Goal: Task Accomplishment & Management: Manage account settings

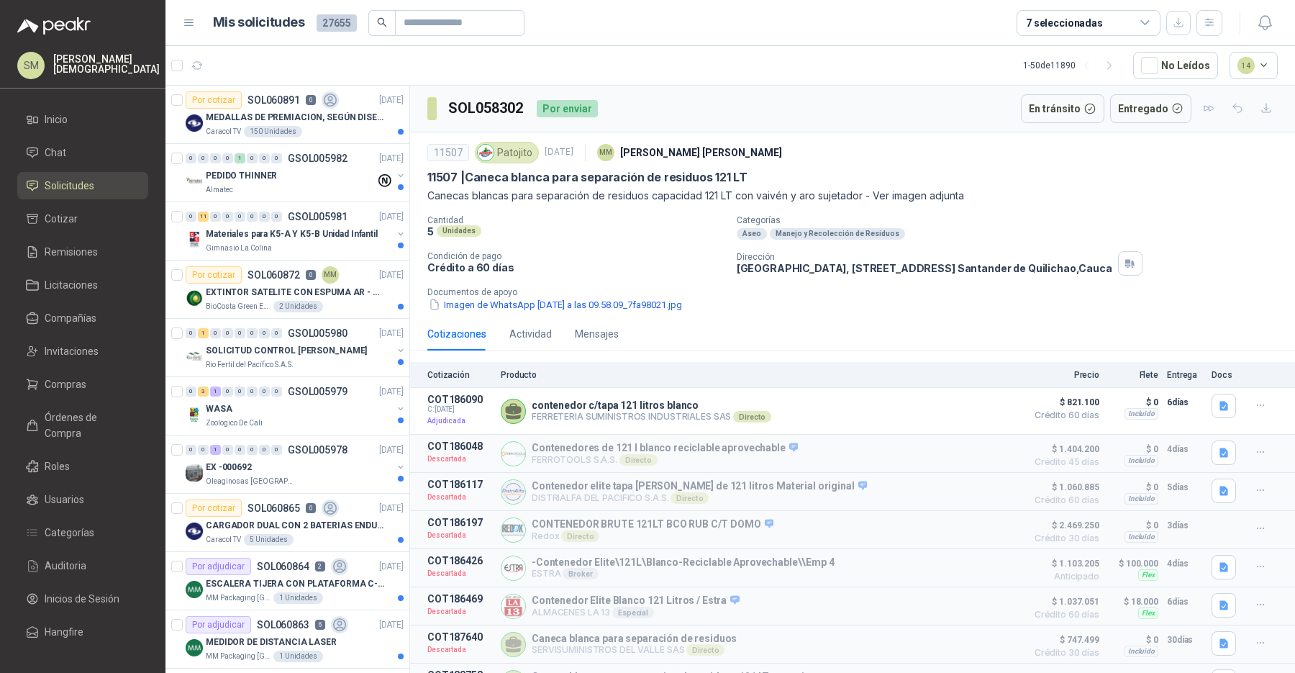
click at [65, 181] on span "Solicitudes" at bounding box center [70, 186] width 50 height 16
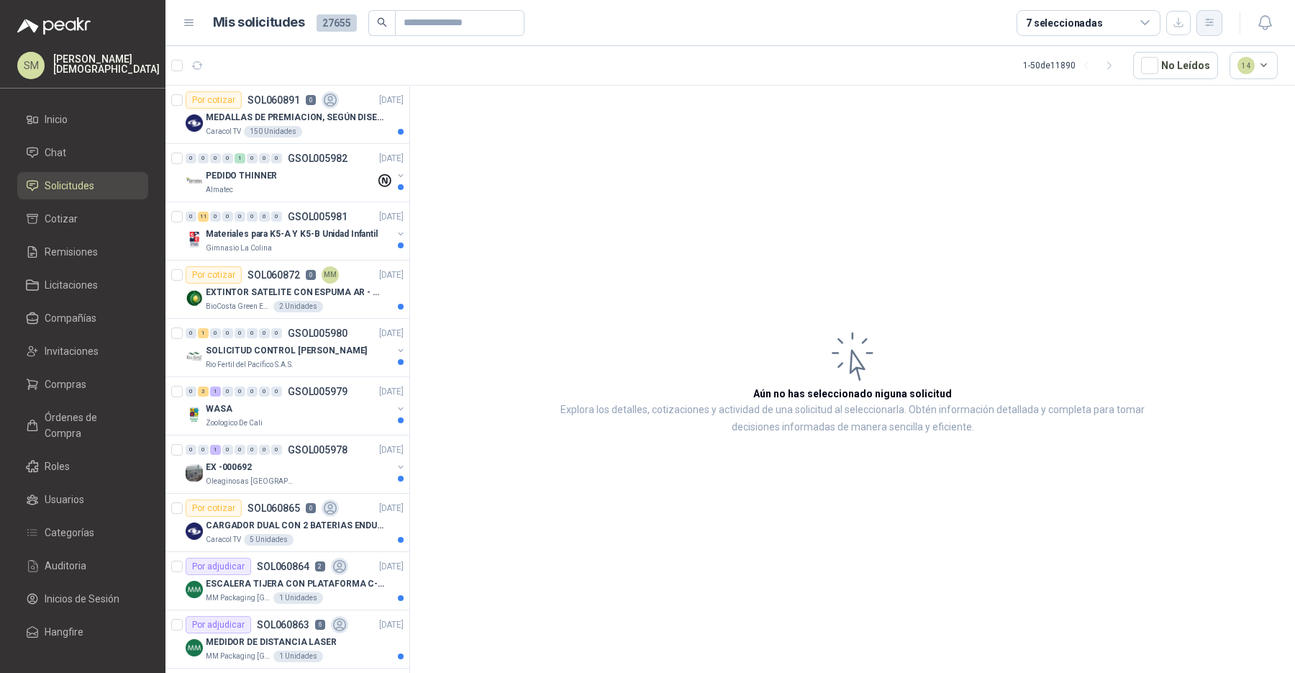
click at [1212, 22] on icon "button" at bounding box center [1209, 22] width 8 height 7
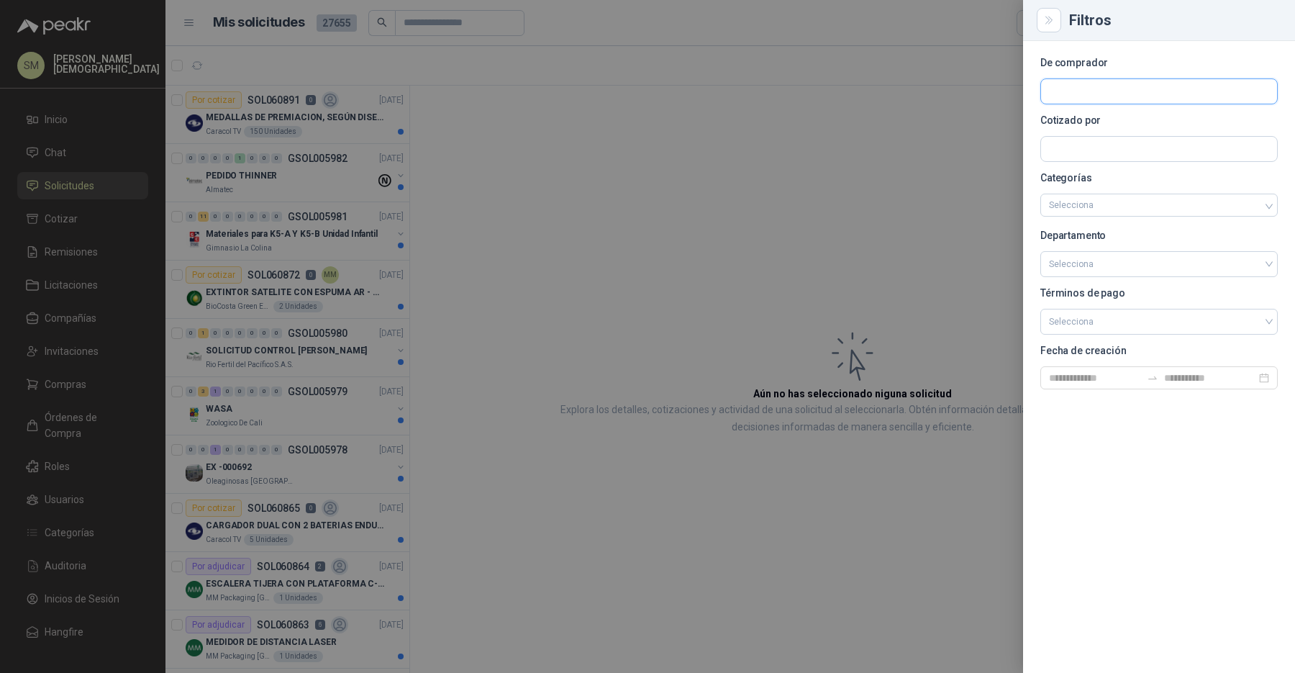
click at [1125, 91] on input "text" at bounding box center [1159, 91] width 236 height 24
click at [1078, 85] on input "text" at bounding box center [1159, 91] width 236 height 24
click at [1078, 83] on input "text" at bounding box center [1159, 91] width 236 height 24
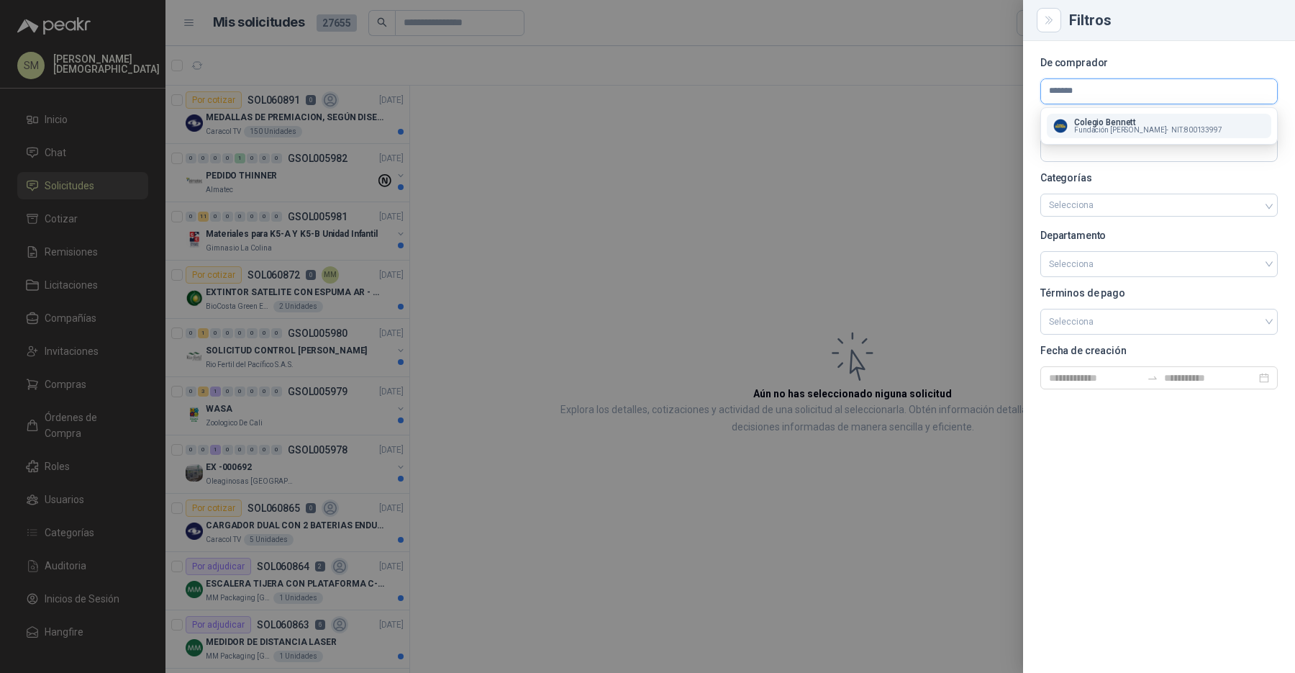
type input "*******"
click at [1105, 127] on span "Fundación [PERSON_NAME] -" at bounding box center [1121, 130] width 94 height 7
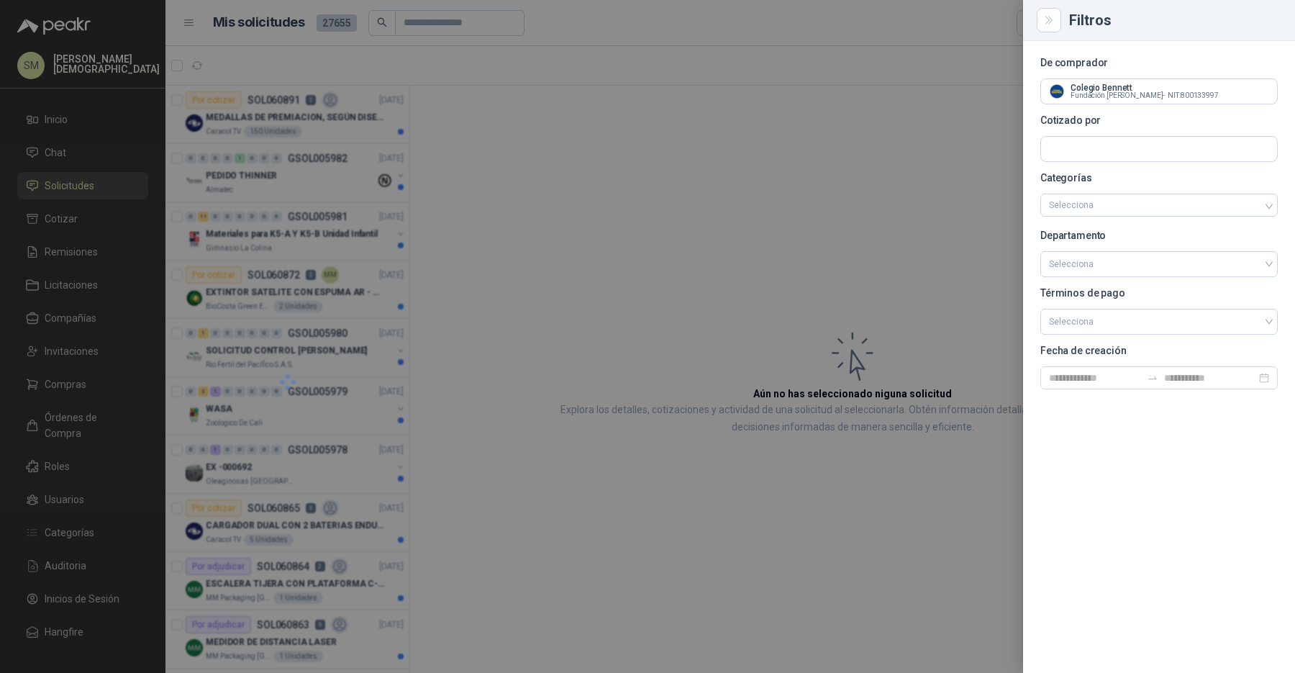
click at [913, 128] on div at bounding box center [647, 336] width 1295 height 673
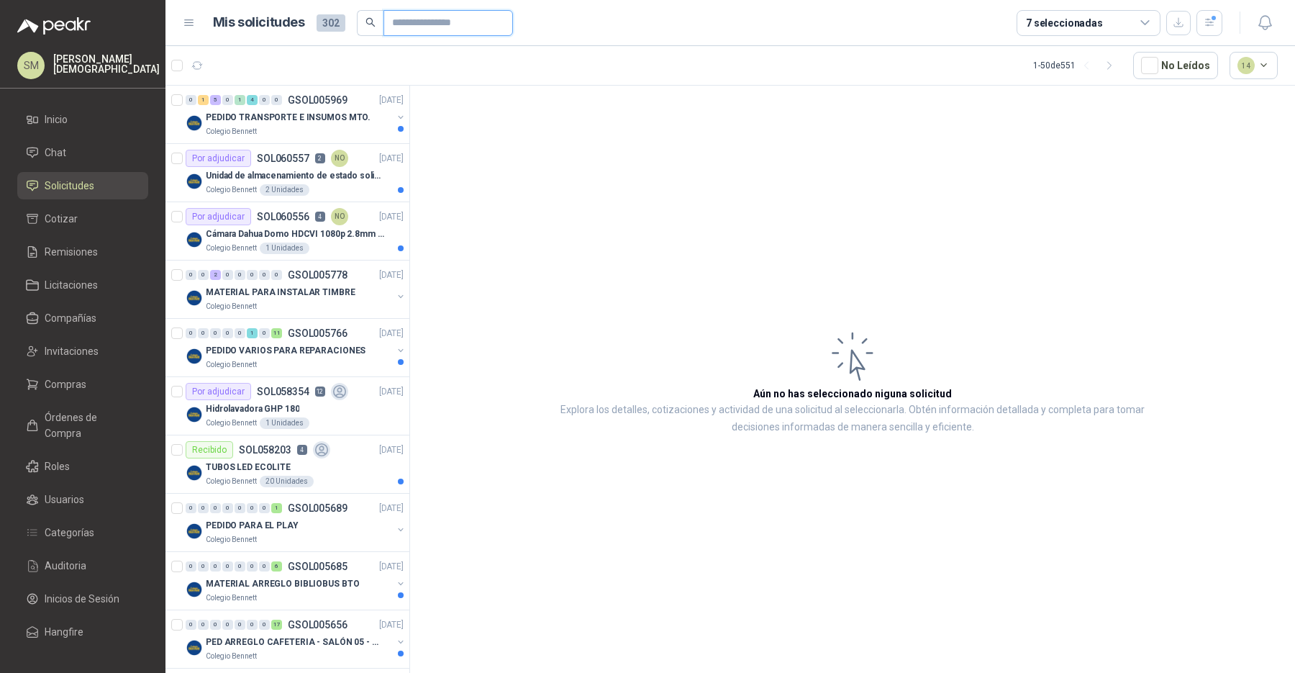
click at [418, 16] on input "text" at bounding box center [442, 23] width 101 height 24
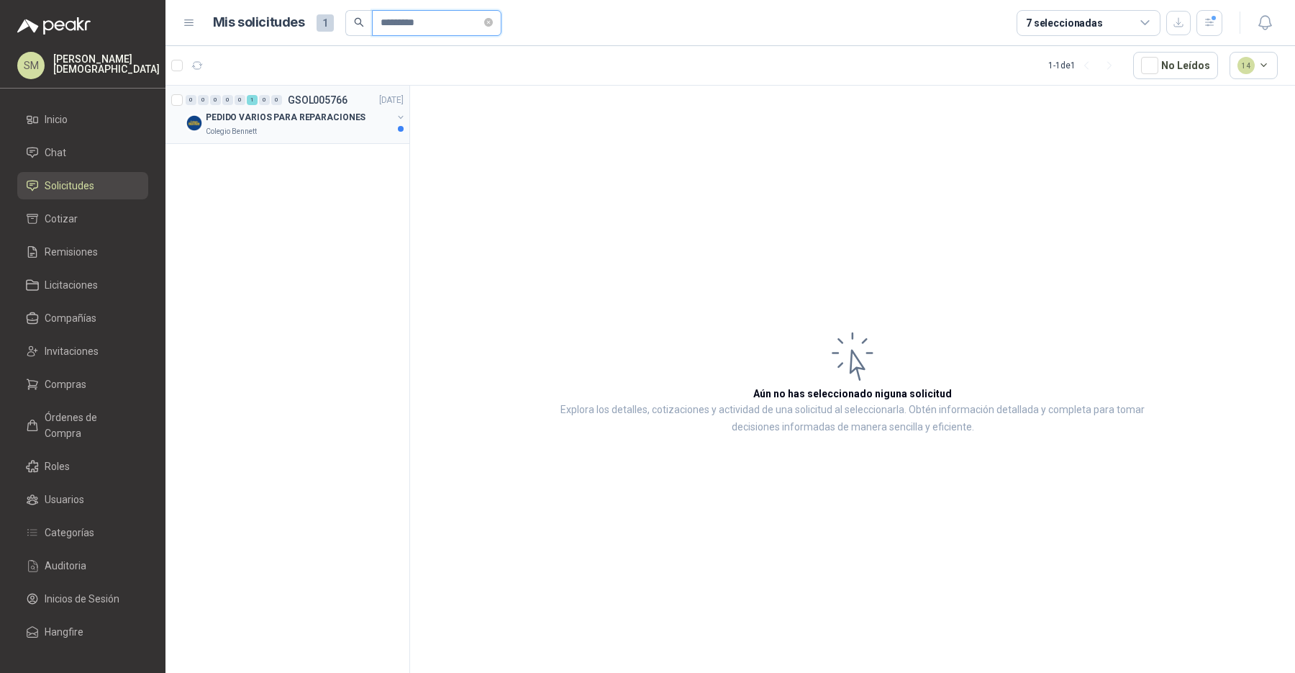
type input "*********"
click at [363, 124] on div "PEDIDO VARIOS PARA REPARACIONES" at bounding box center [299, 117] width 186 height 17
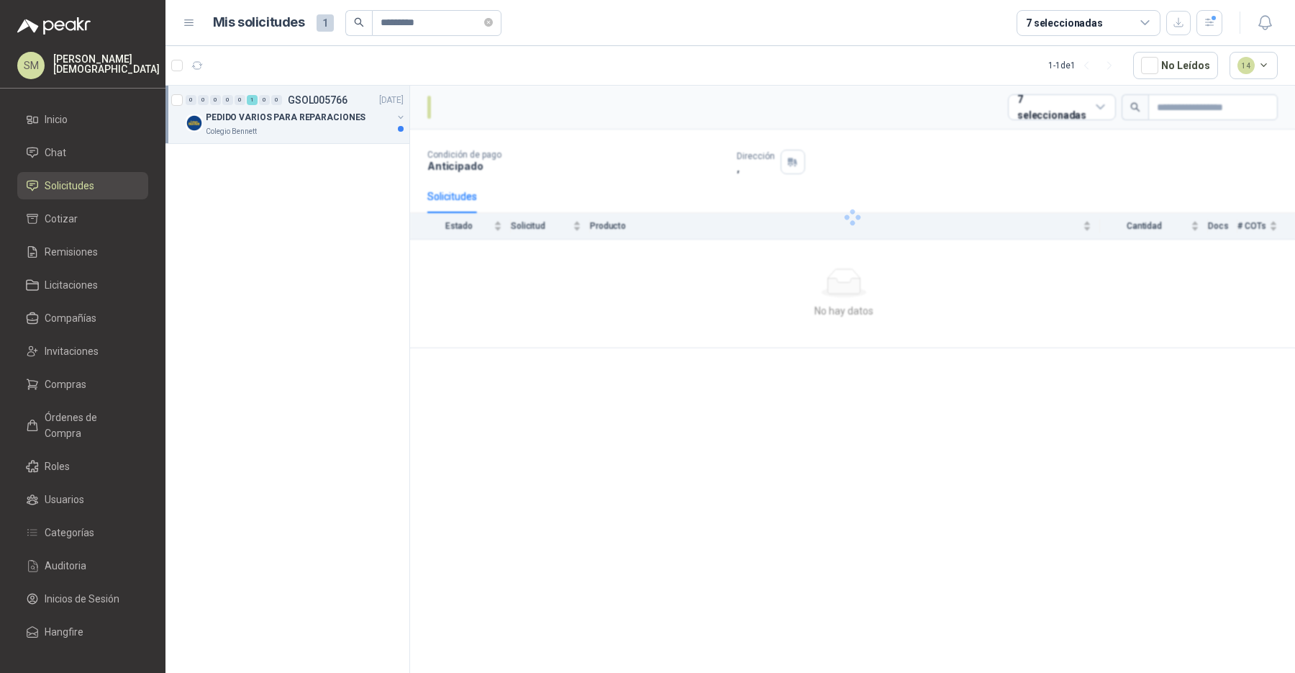
click at [335, 119] on p "PEDIDO VARIOS PARA REPARACIONES" at bounding box center [286, 118] width 160 height 14
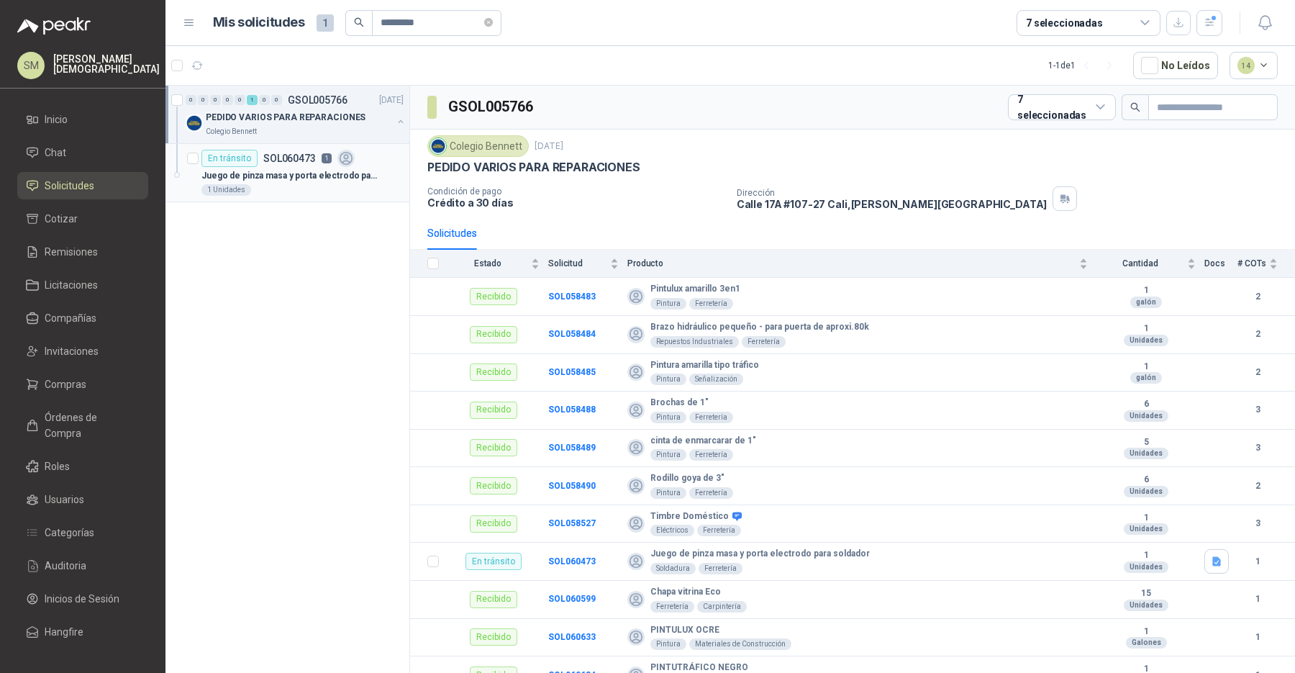
click at [315, 182] on div "Juego de pinza masa y porta electrodo para soldador" at bounding box center [302, 175] width 202 height 17
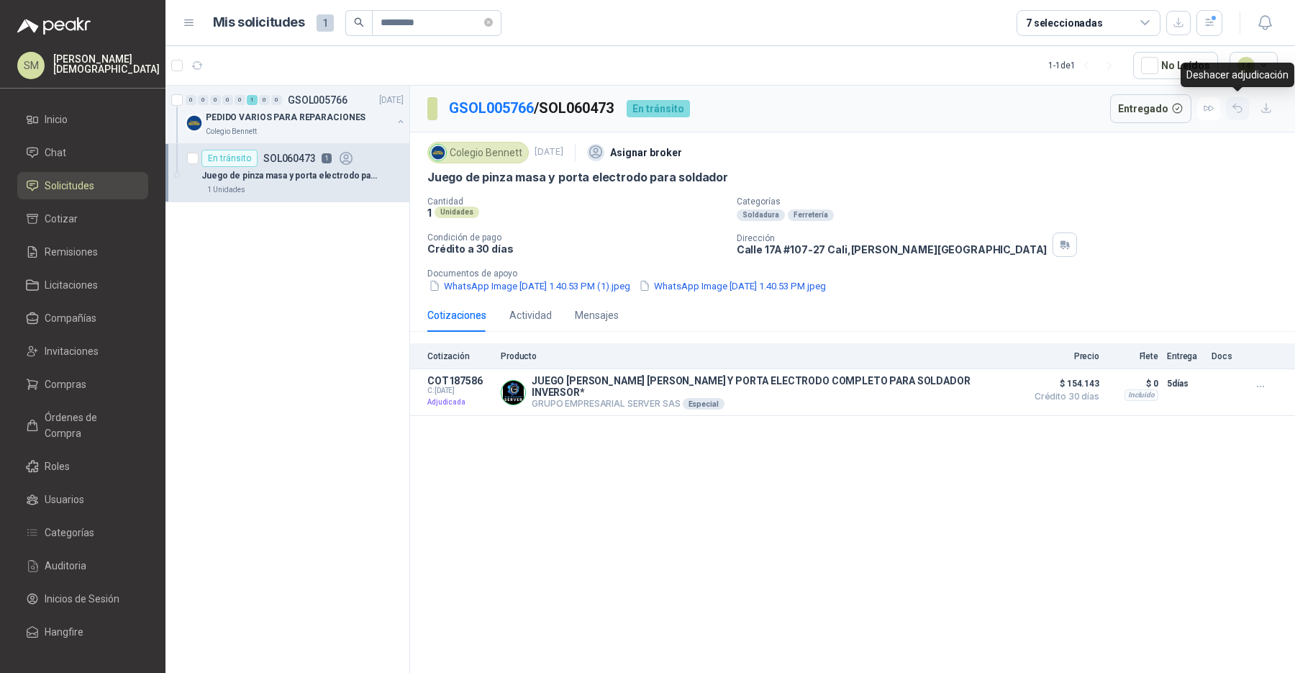
click at [1240, 109] on icon "button" at bounding box center [1238, 108] width 12 height 12
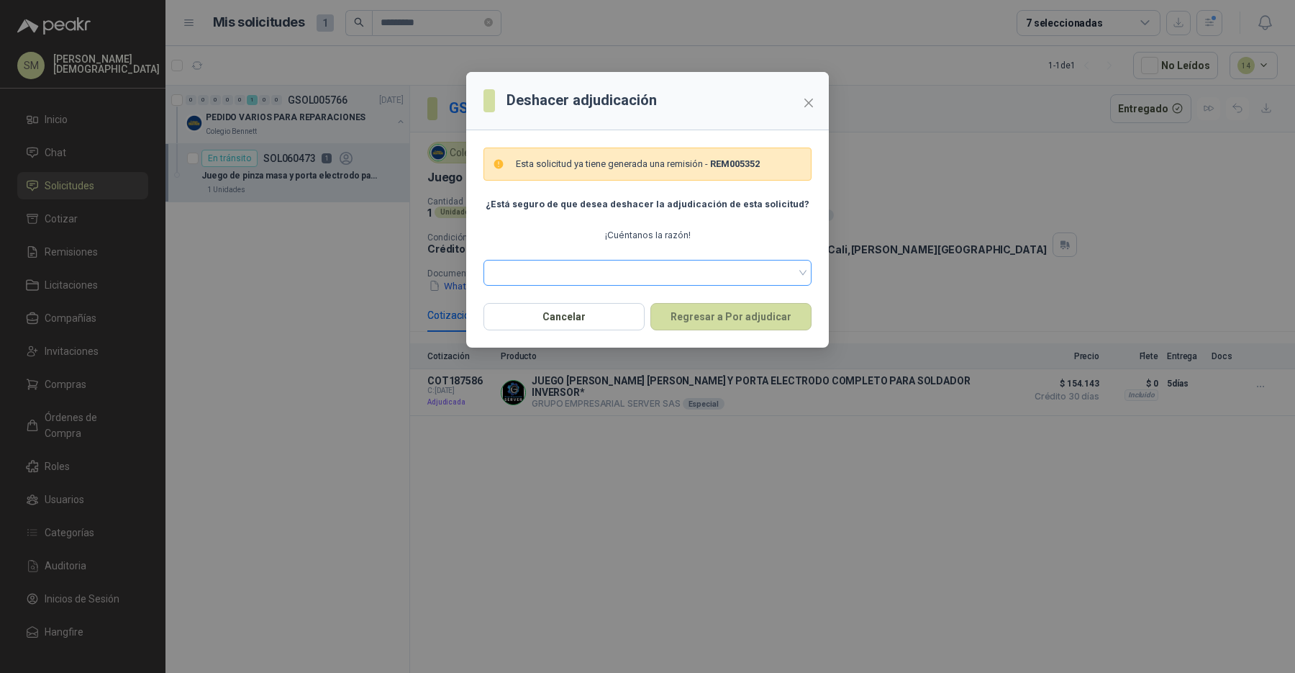
click at [732, 268] on span at bounding box center [647, 273] width 311 height 22
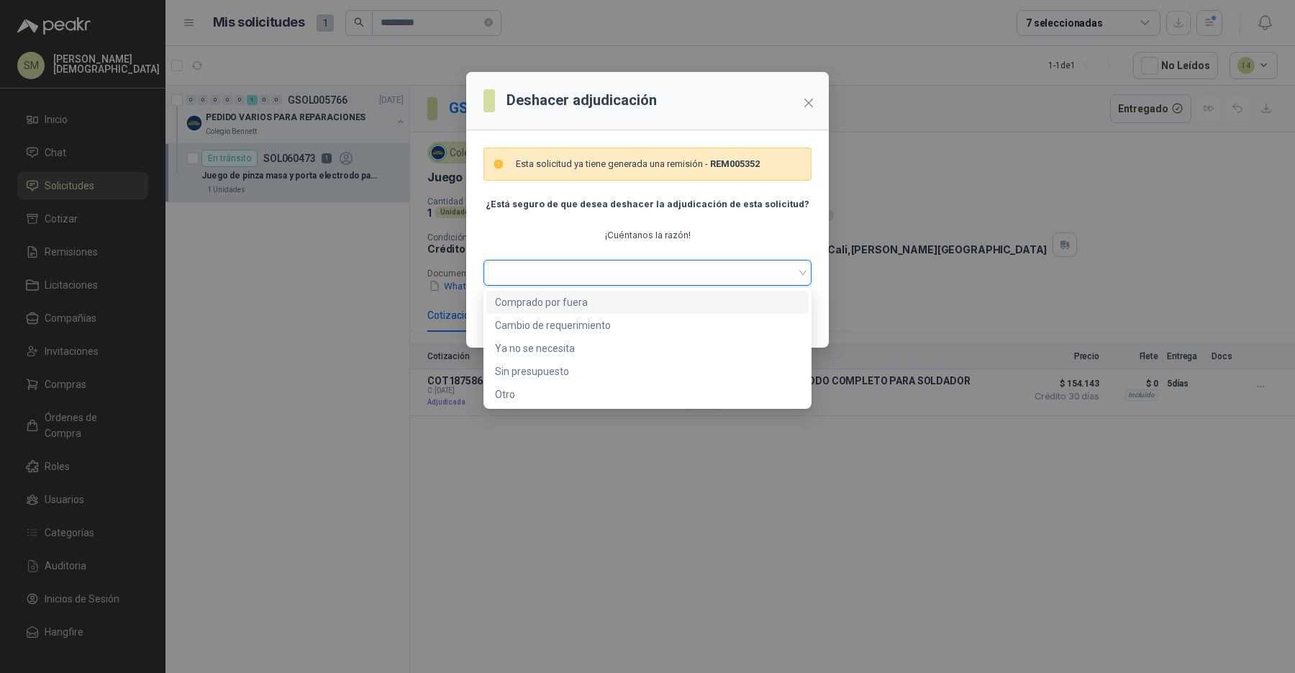
click at [968, 225] on div "Deshacer adjudicación Esta solicitud ya tiene generada una remisión - REM005352…" at bounding box center [647, 336] width 1295 height 673
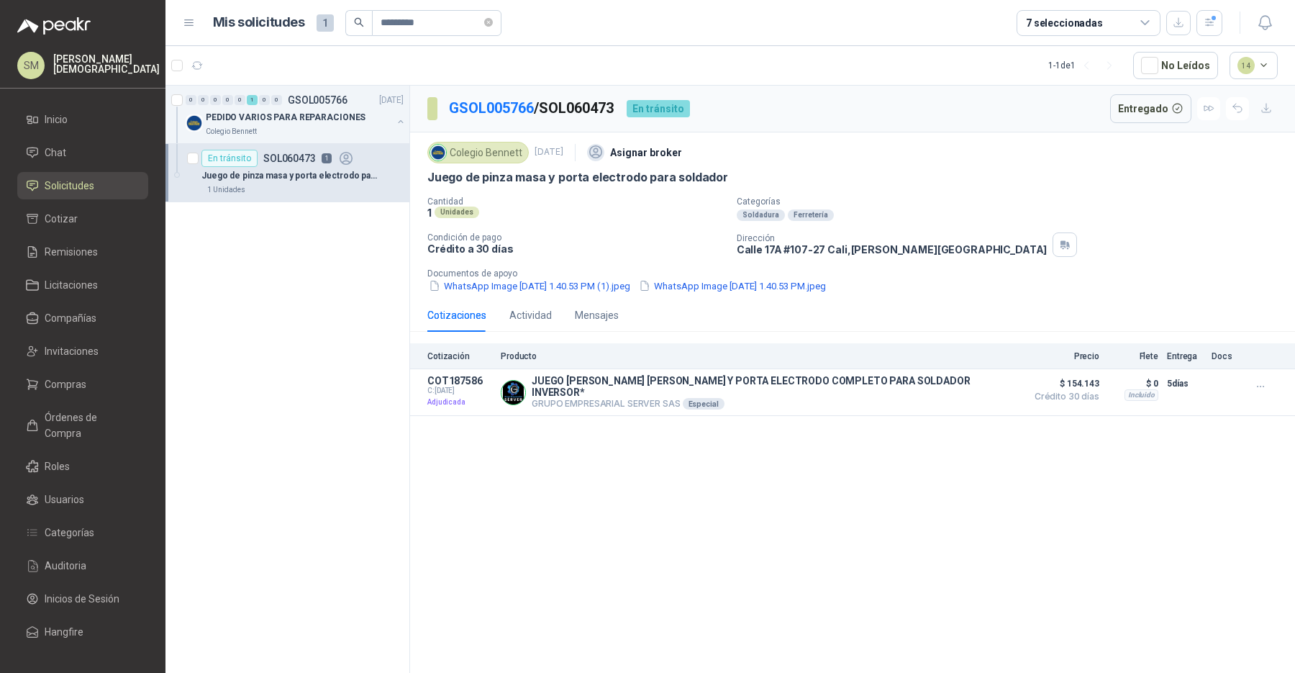
click at [573, 97] on p "GSOL005766 / SOL060473" at bounding box center [532, 108] width 166 height 22
click at [561, 111] on p "GSOL005766 / SOL060473" at bounding box center [532, 108] width 166 height 22
copy p "SOL060473"
click at [67, 383] on span "Compras" at bounding box center [66, 384] width 42 height 16
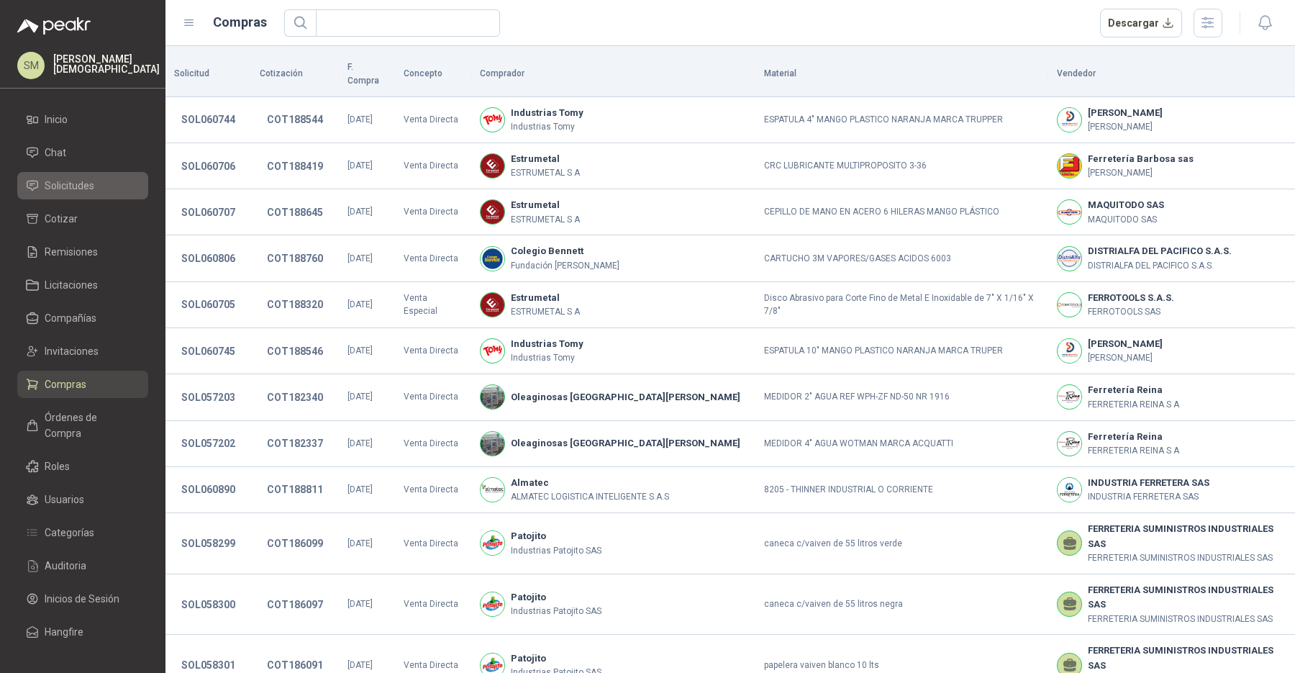
click at [96, 186] on li "Solicitudes" at bounding box center [83, 186] width 114 height 16
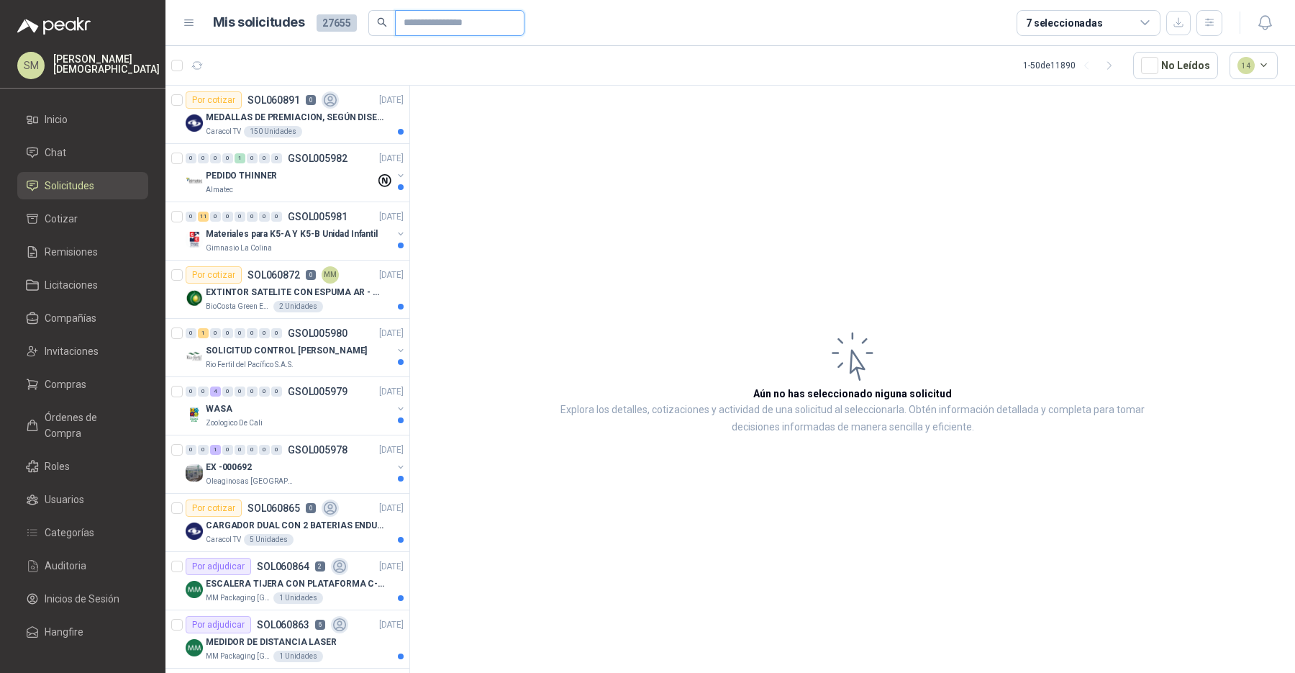
click at [440, 26] on input "text" at bounding box center [454, 23] width 101 height 24
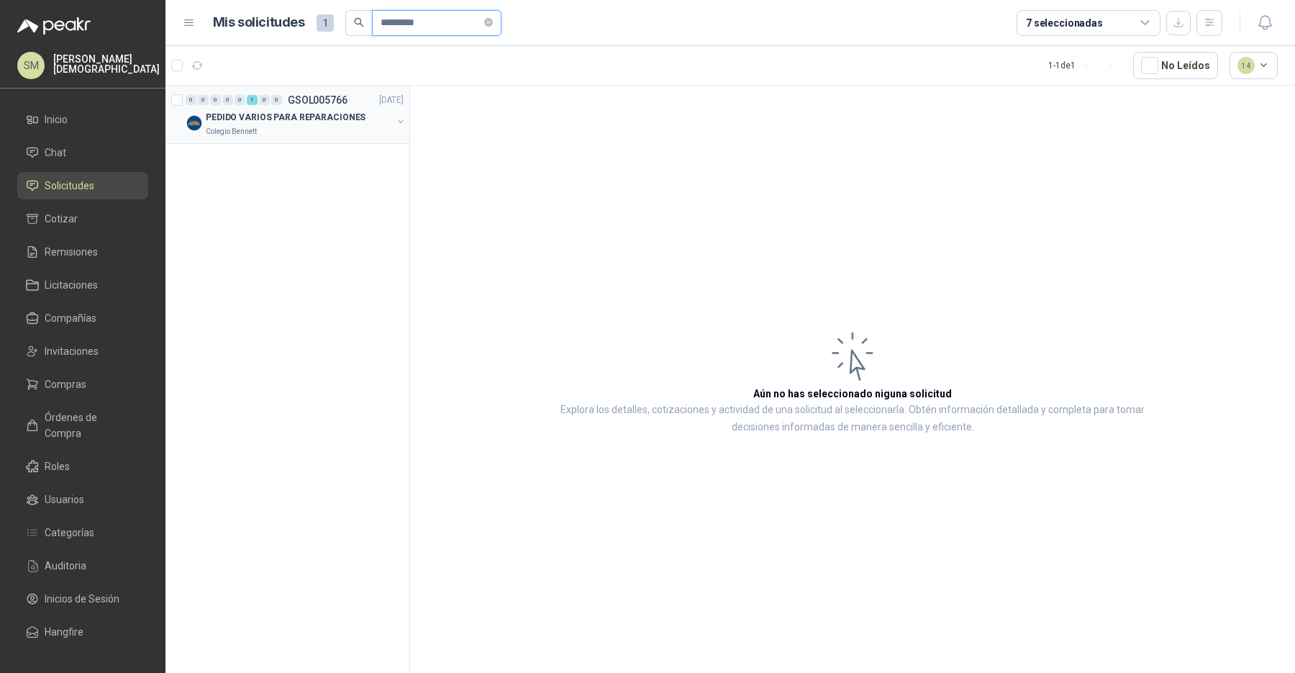
type input "*********"
click at [331, 122] on p "PEDIDO VARIOS PARA REPARACIONES" at bounding box center [286, 118] width 160 height 14
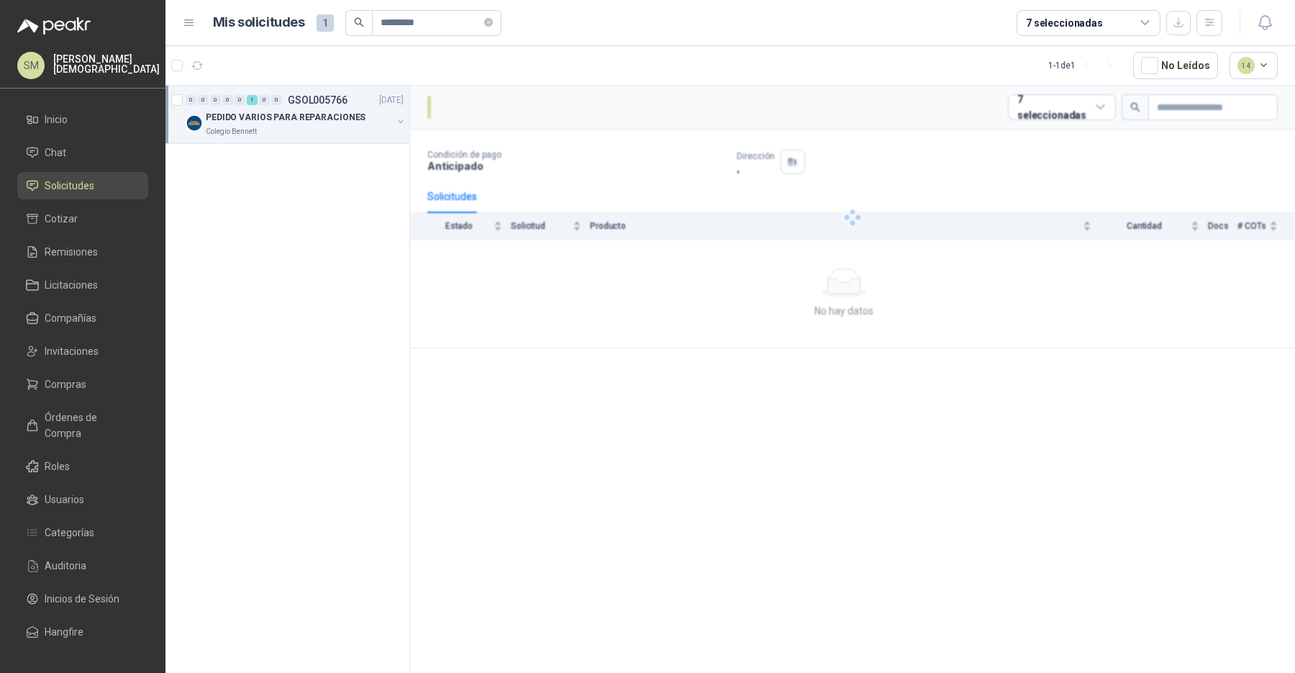
click at [331, 122] on p "PEDIDO VARIOS PARA REPARACIONES" at bounding box center [286, 118] width 160 height 14
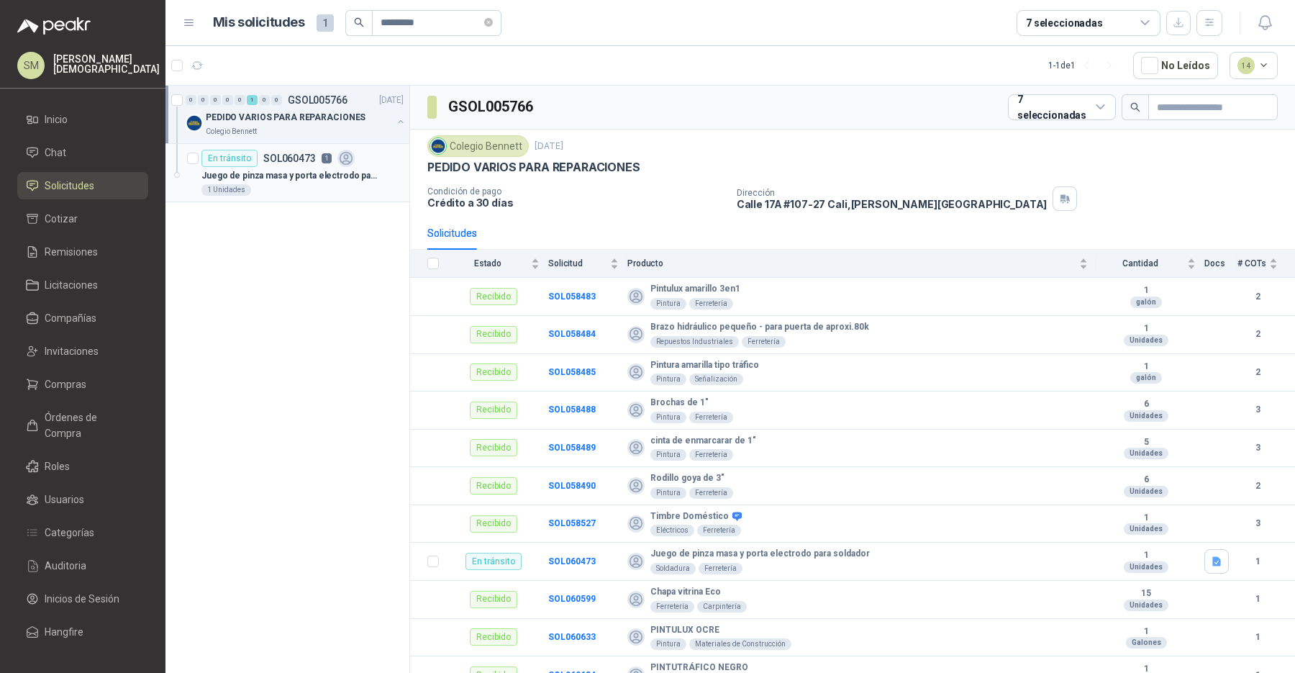
click at [322, 169] on p "Juego de pinza masa y porta electrodo para soldador" at bounding box center [290, 176] width 179 height 14
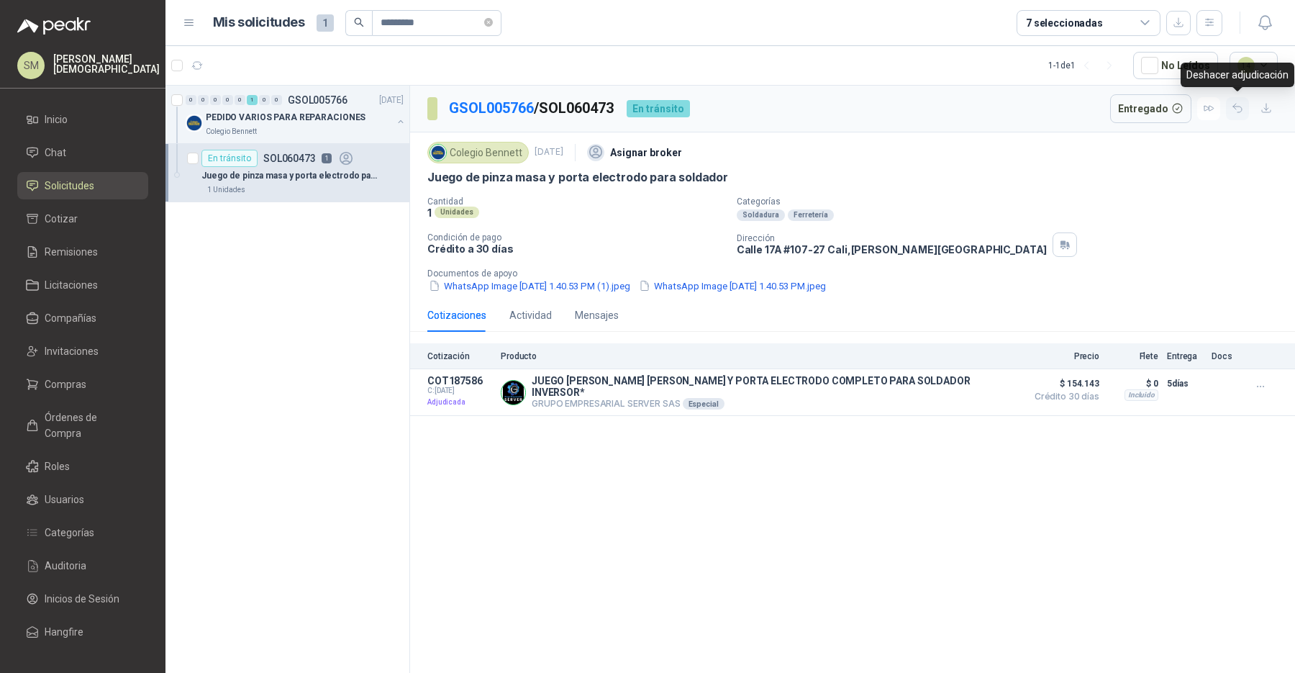
click at [1237, 112] on icon "button" at bounding box center [1237, 108] width 9 height 9
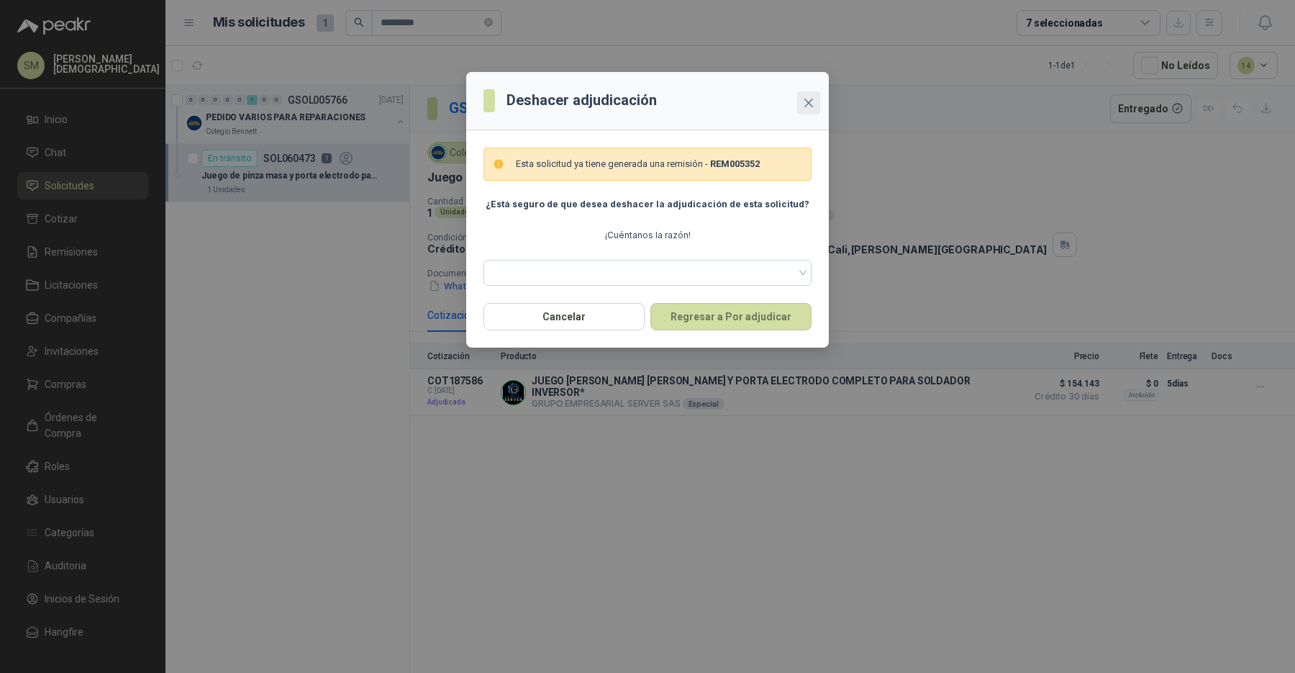
click at [807, 106] on icon "close" at bounding box center [809, 103] width 12 height 12
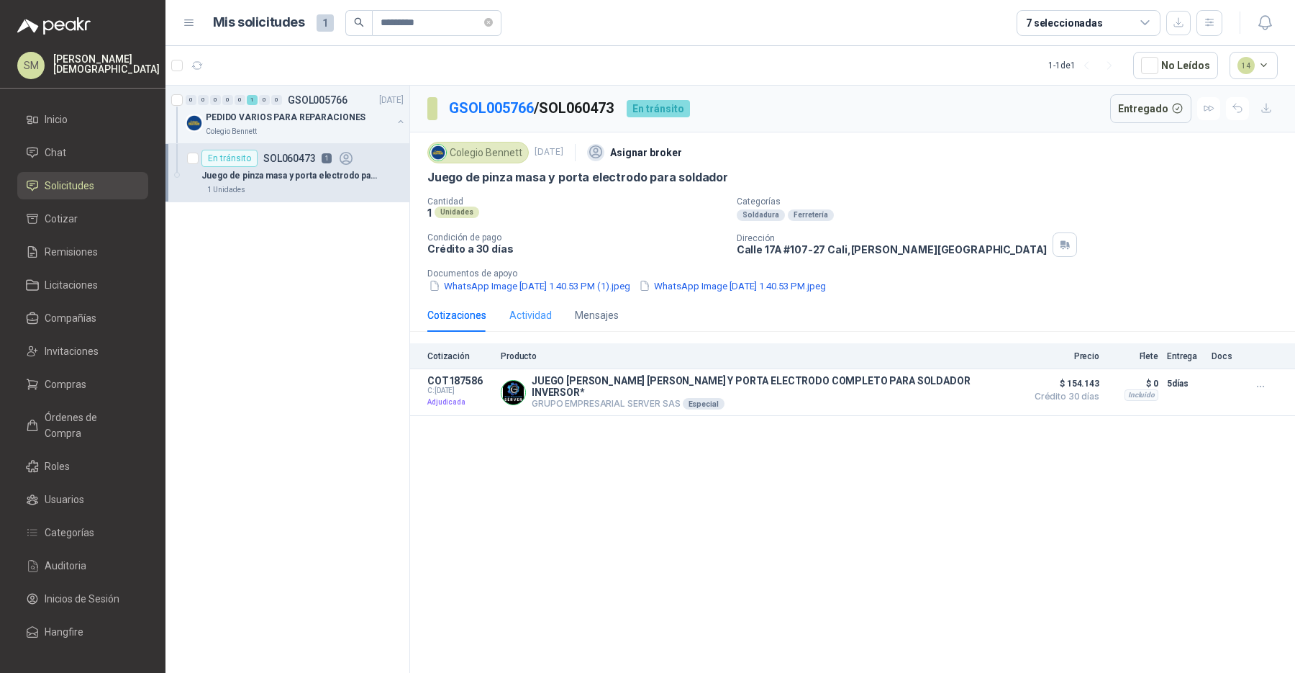
click at [545, 322] on div "Actividad" at bounding box center [530, 315] width 42 height 33
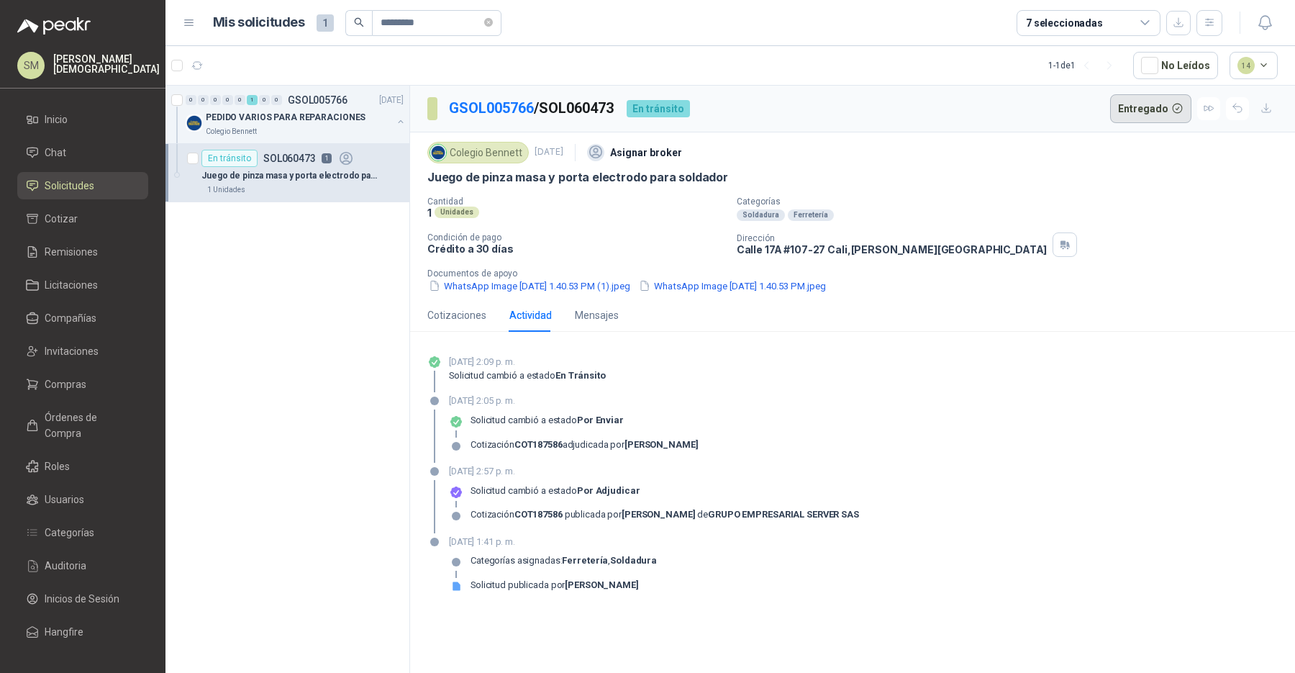
click at [1134, 104] on button "Entregado" at bounding box center [1151, 108] width 82 height 29
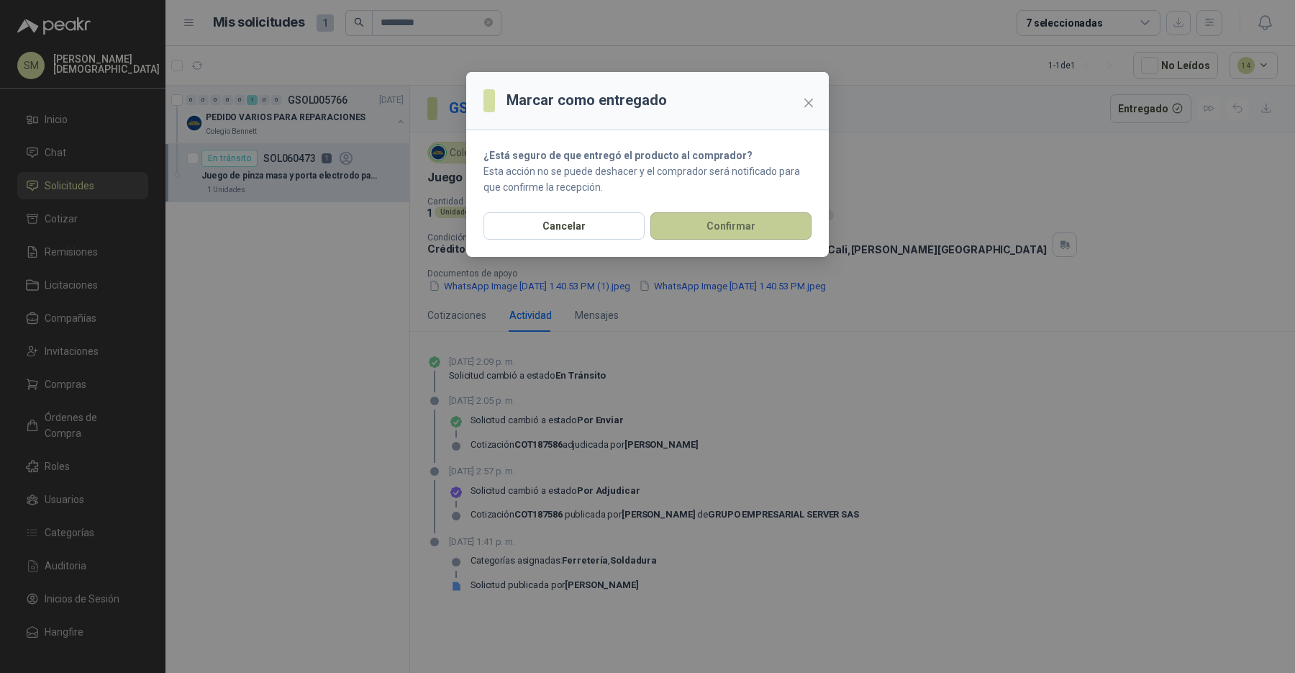
click at [765, 228] on button "Confirmar" at bounding box center [730, 225] width 161 height 27
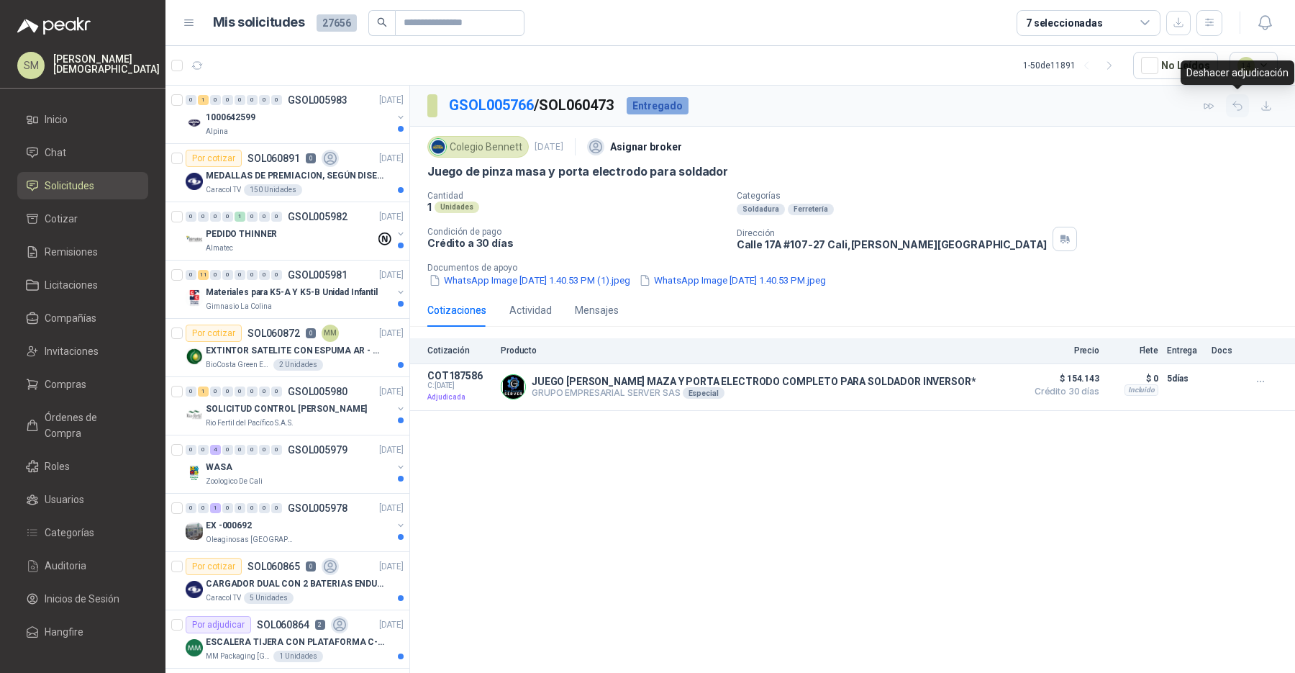
click at [1240, 109] on icon "button" at bounding box center [1237, 105] width 9 height 9
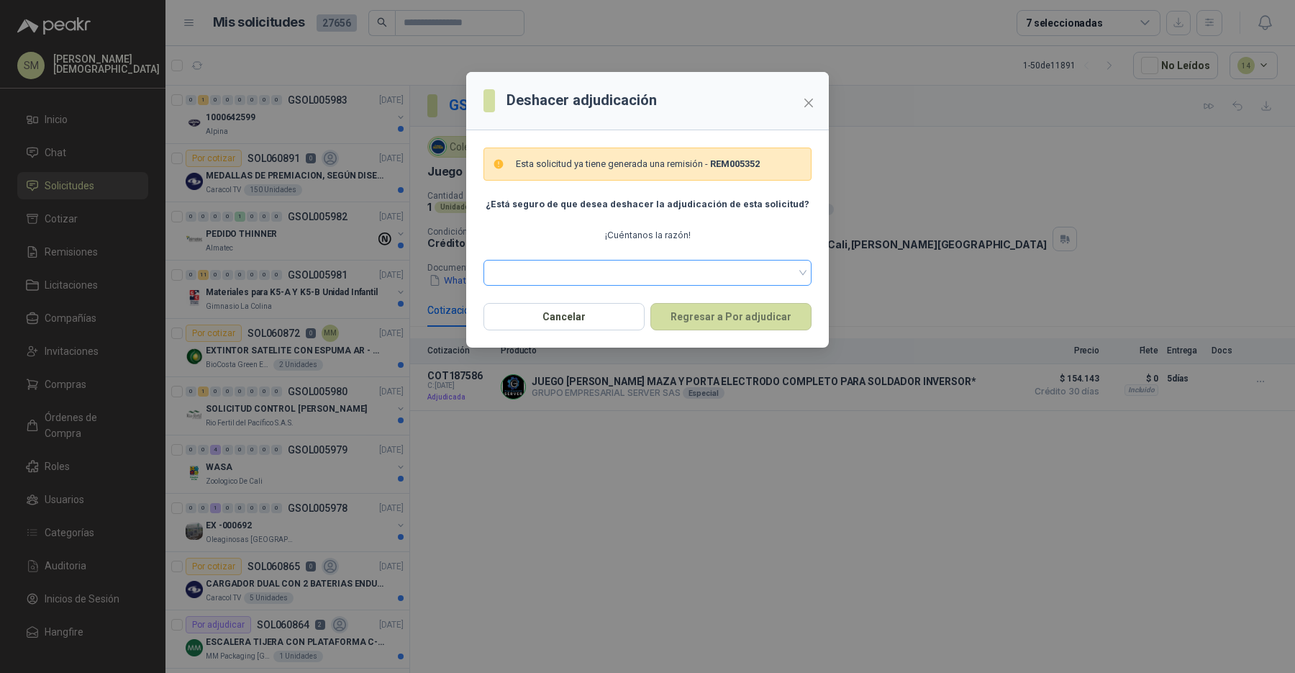
click at [641, 263] on span at bounding box center [647, 273] width 311 height 22
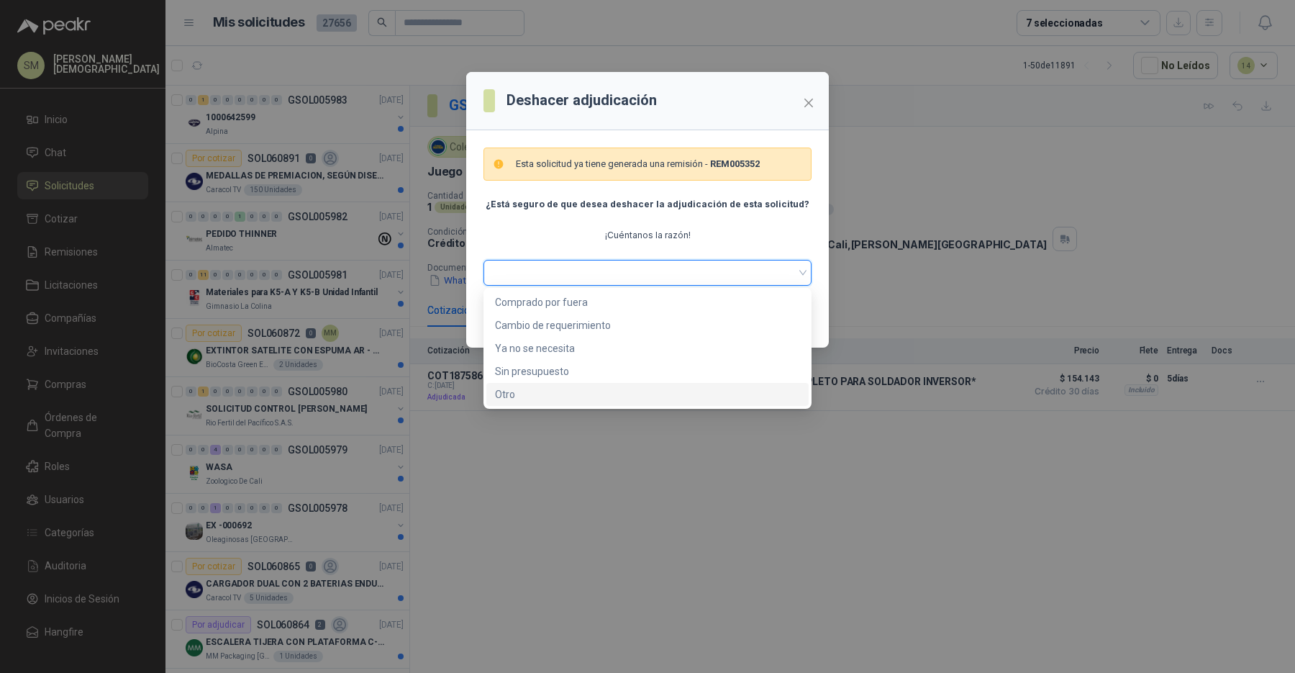
click at [571, 400] on div "Otro" at bounding box center [647, 394] width 305 height 16
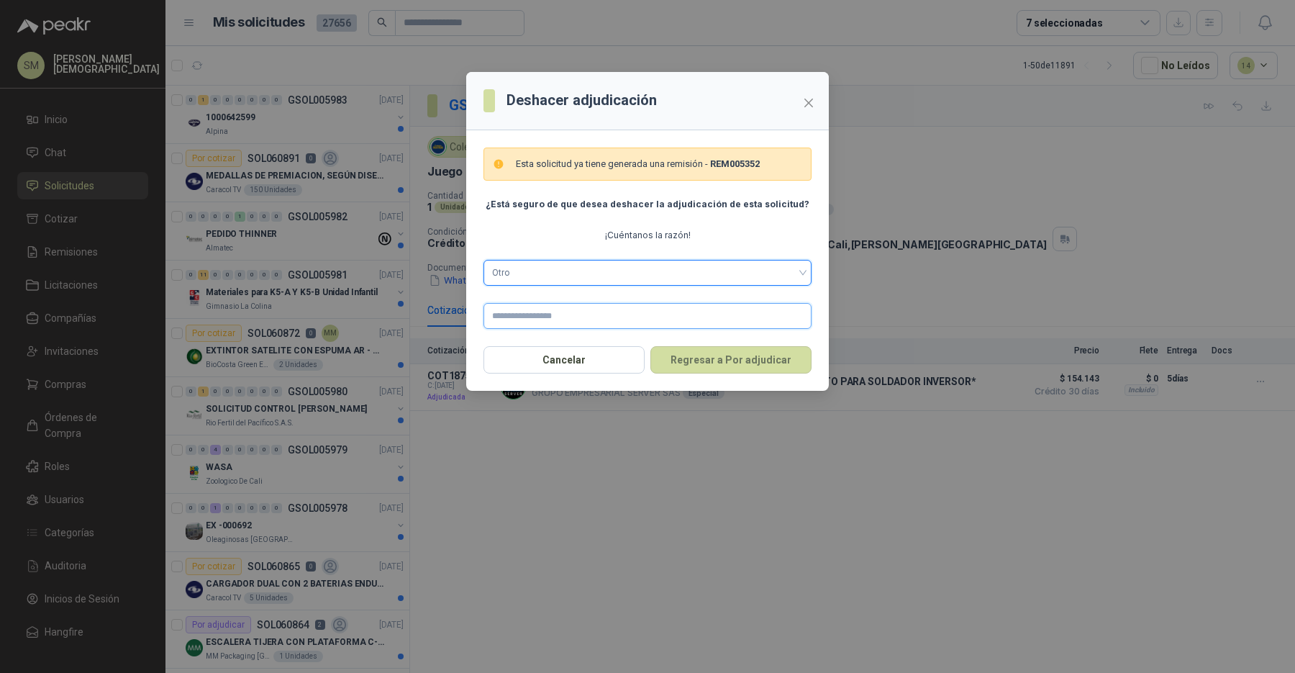
click at [634, 310] on input "text" at bounding box center [647, 316] width 328 height 26
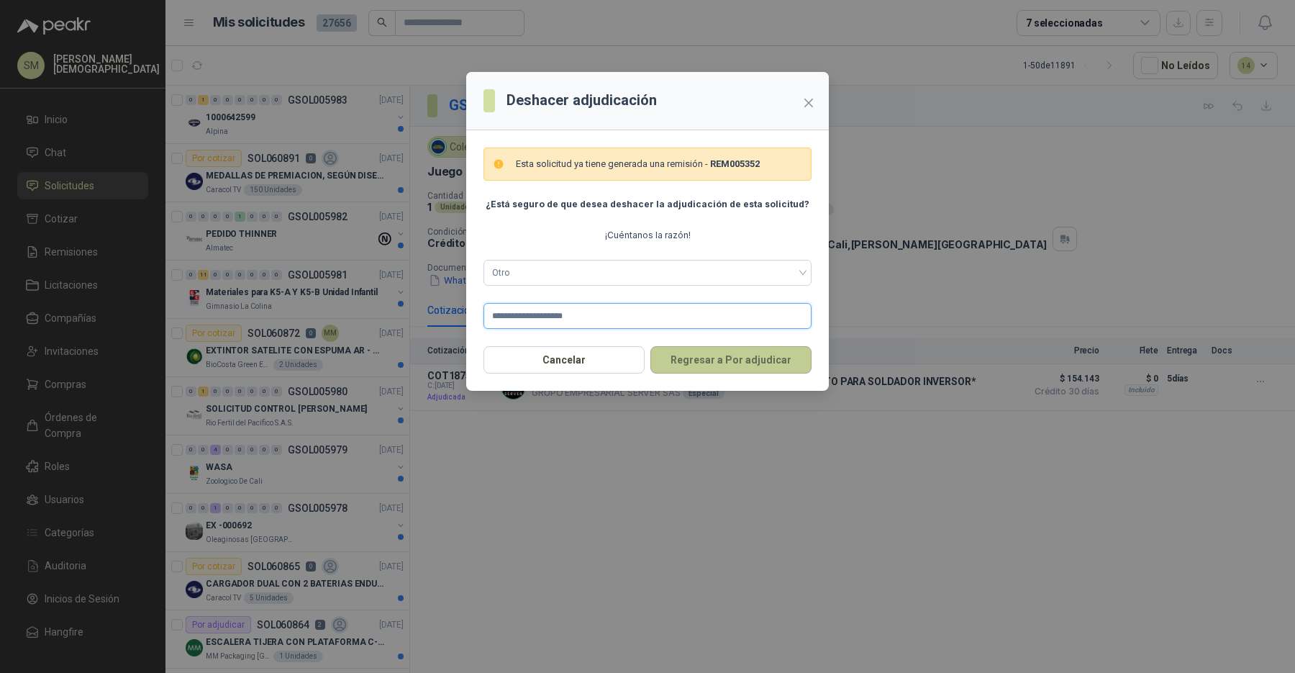
type input "**********"
click at [706, 363] on button "Regresar a Por adjudicar" at bounding box center [730, 359] width 161 height 27
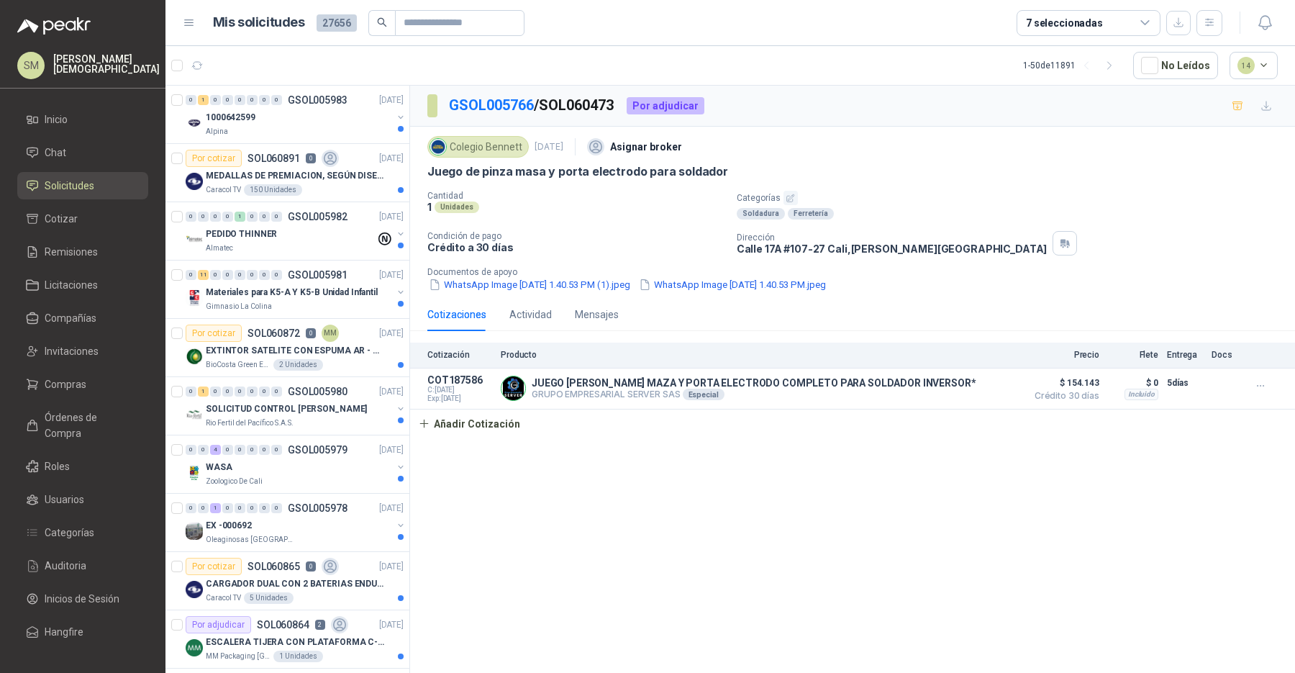
click at [86, 60] on p "Simón Mosquera" at bounding box center [106, 64] width 106 height 20
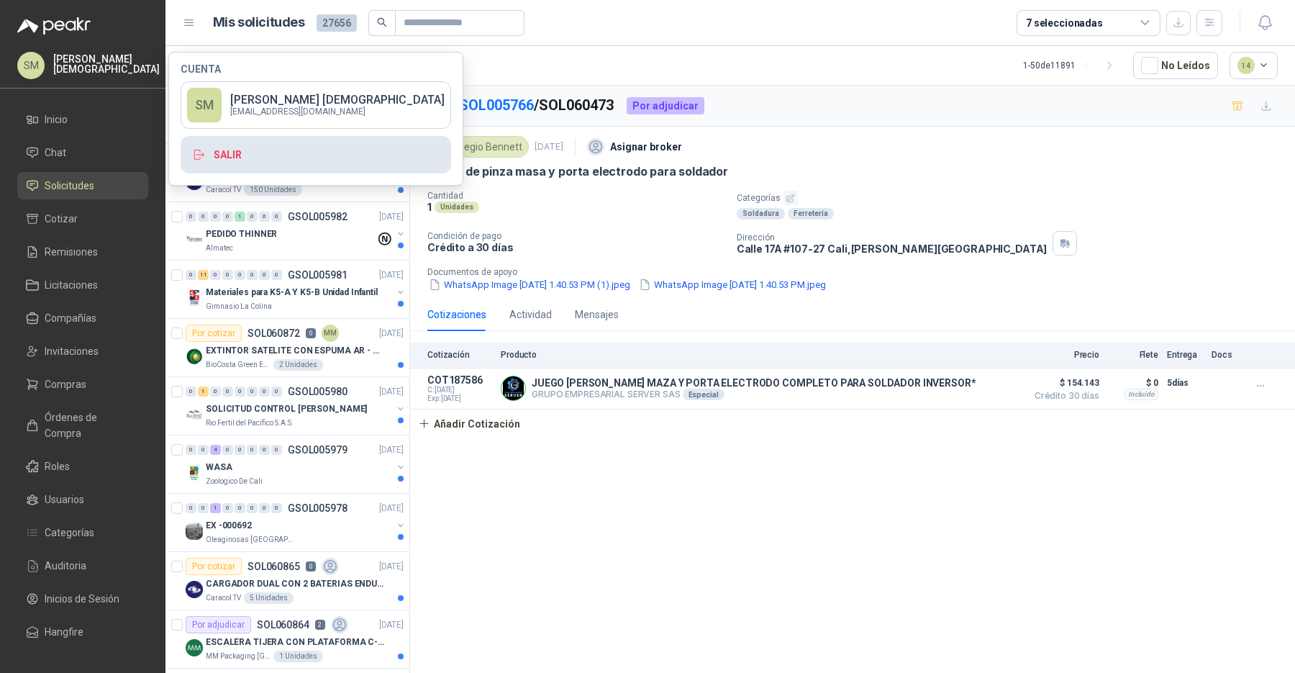
click at [273, 156] on button "Salir" at bounding box center [316, 154] width 271 height 37
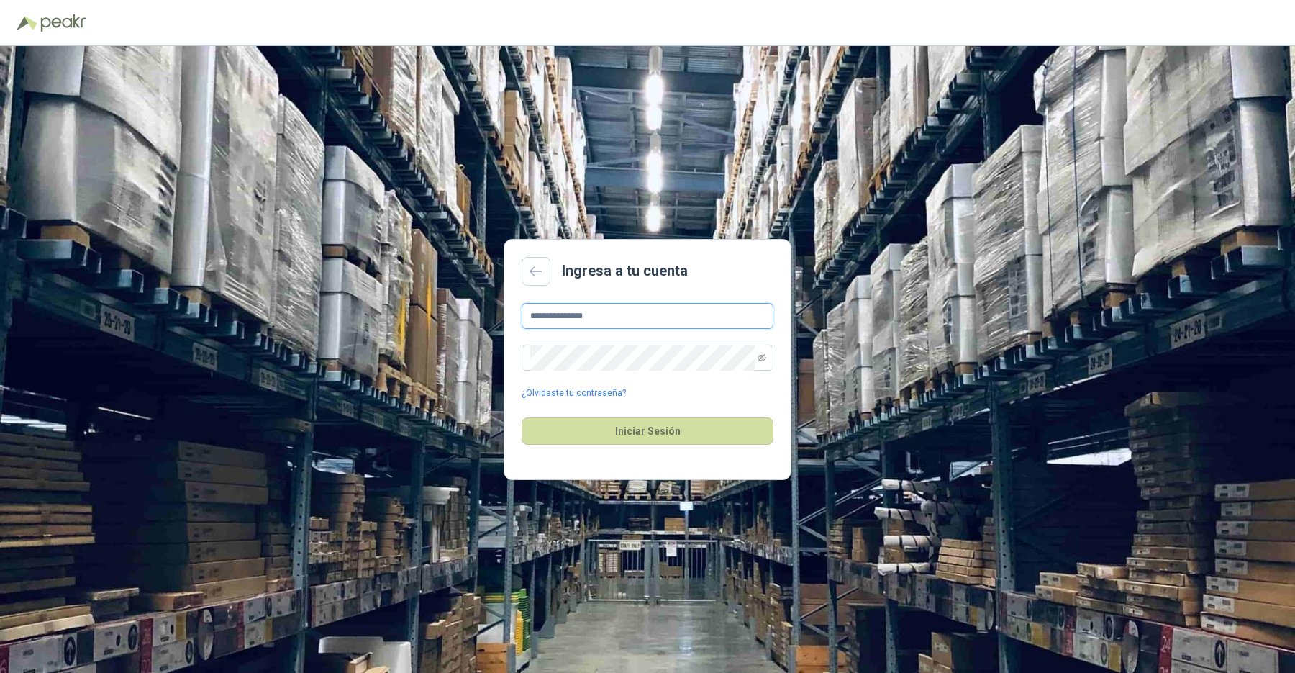
click at [671, 318] on input "**********" at bounding box center [648, 316] width 252 height 26
type input "**********"
click at [640, 422] on button "Iniciar Sesión" at bounding box center [648, 430] width 252 height 27
